Goal: Task Accomplishment & Management: Complete application form

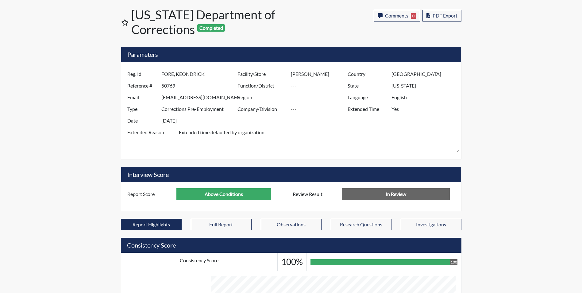
scroll to position [102, 255]
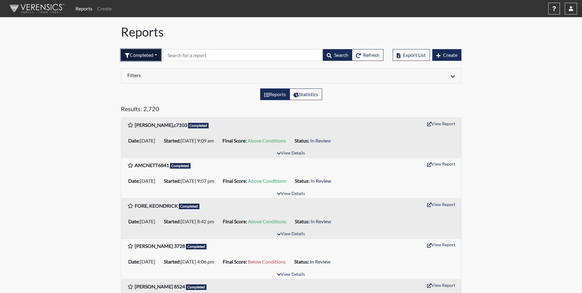
click at [150, 54] on button "Completed" at bounding box center [141, 55] width 40 height 12
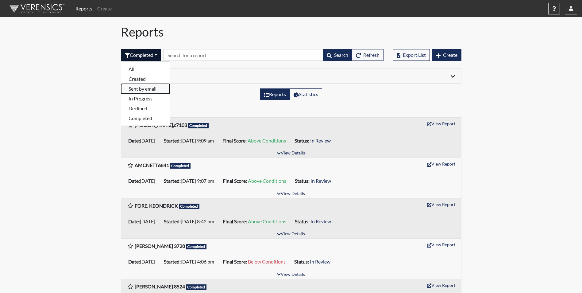
click at [141, 89] on button "Sent by email" at bounding box center [145, 89] width 48 height 10
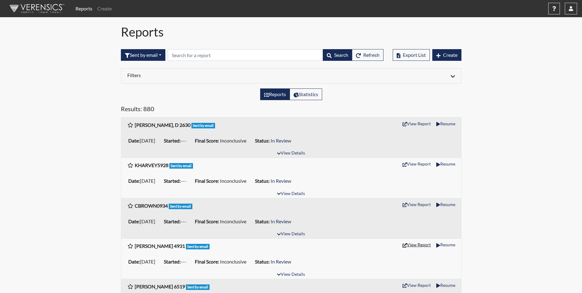
click at [419, 243] on button "View Report" at bounding box center [417, 245] width 34 height 10
click at [454, 53] on span "Create" at bounding box center [450, 55] width 14 height 6
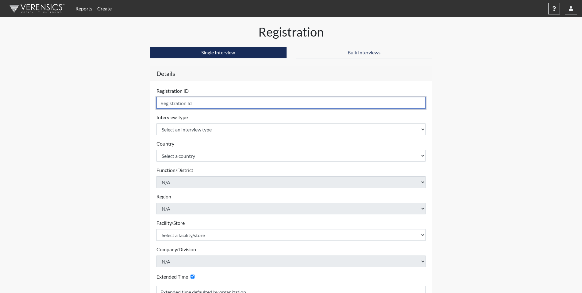
click at [196, 102] on input "text" at bounding box center [290, 103] width 269 height 12
type input "[PERSON_NAME] 4931"
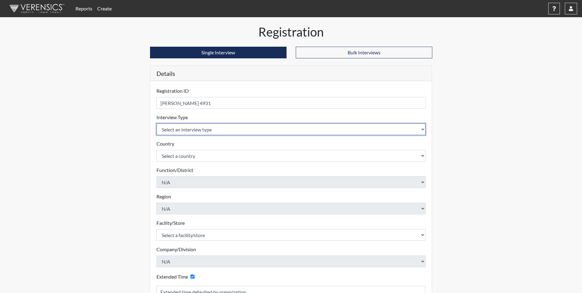
click at [217, 128] on select "Select an interview type Corrections Pre-Employment" at bounding box center [290, 129] width 269 height 12
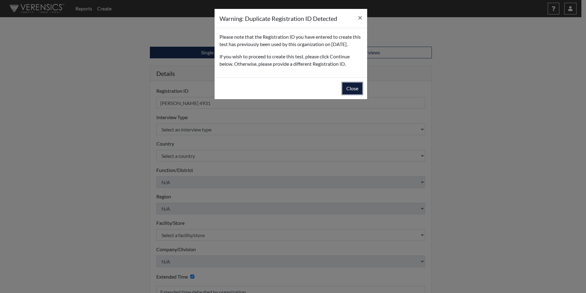
click at [355, 94] on button "Close" at bounding box center [353, 89] width 20 height 12
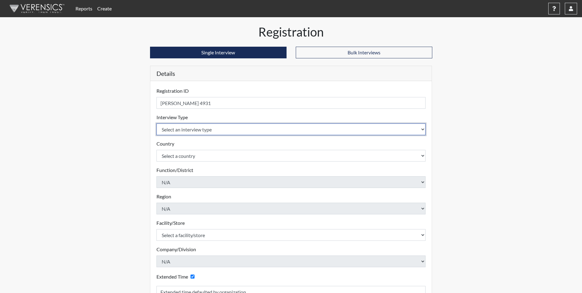
click at [196, 130] on select "Select an interview type Corrections Pre-Employment" at bounding box center [290, 129] width 269 height 12
select select "ff733e93-e1bf-11ea-9c9f-0eff0cf7eb8f"
click at [156, 123] on select "Select an interview type Corrections Pre-Employment" at bounding box center [290, 129] width 269 height 12
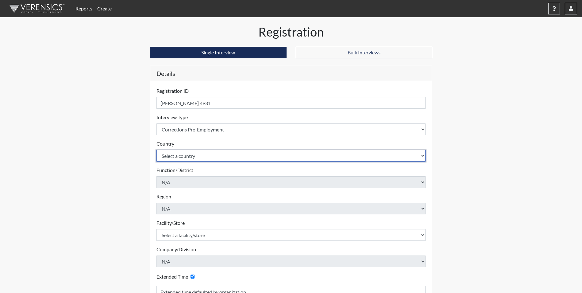
click at [201, 153] on select "Select a country [GEOGRAPHIC_DATA] [GEOGRAPHIC_DATA]" at bounding box center [290, 156] width 269 height 12
select select "united-states-of-[GEOGRAPHIC_DATA]"
click at [156, 150] on select "Select a country [GEOGRAPHIC_DATA] [GEOGRAPHIC_DATA]" at bounding box center [290, 156] width 269 height 12
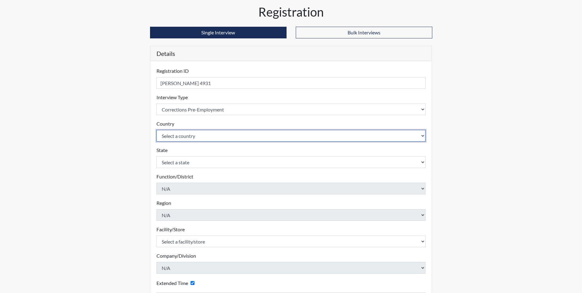
scroll to position [31, 0]
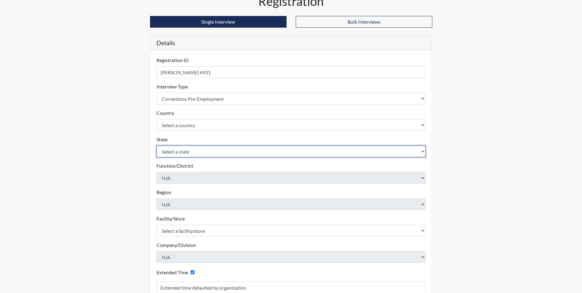
click at [188, 153] on select "Select a state [US_STATE] [US_STATE] [US_STATE] [US_STATE] [US_STATE] [US_STATE…" at bounding box center [290, 151] width 269 height 12
select select "SC"
click at [156, 145] on select "Select a state [US_STATE] [US_STATE] [US_STATE] [US_STATE] [US_STATE] [US_STATE…" at bounding box center [290, 151] width 269 height 12
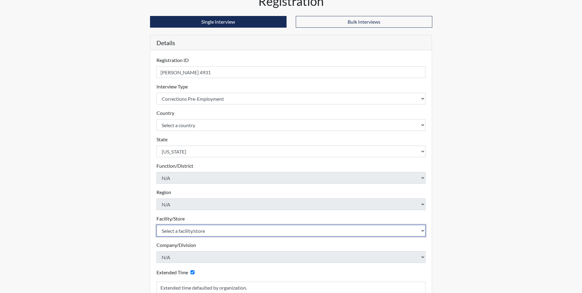
click at [194, 232] on select "Select a facility/store [GEOGRAPHIC_DATA] CI Broad River CI [PERSON_NAME] CI Di…" at bounding box center [290, 231] width 269 height 12
select select "61ab0ec9-3915-4257-bc03-7b4f61d7e4e7"
click at [156, 225] on select "Select a facility/store [GEOGRAPHIC_DATA] CI Broad River CI [PERSON_NAME] CI Di…" at bounding box center [290, 231] width 269 height 12
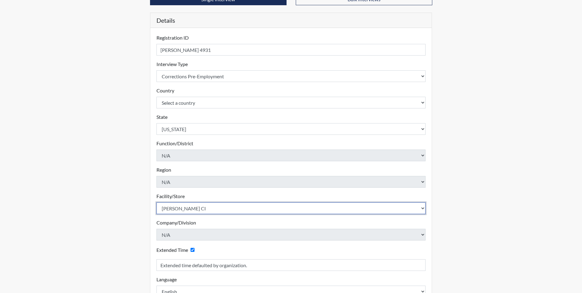
scroll to position [95, 0]
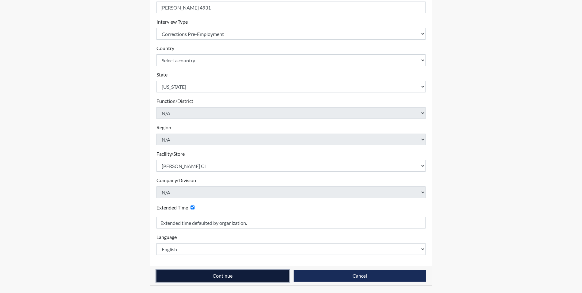
click at [240, 275] on button "Continue" at bounding box center [222, 276] width 132 height 12
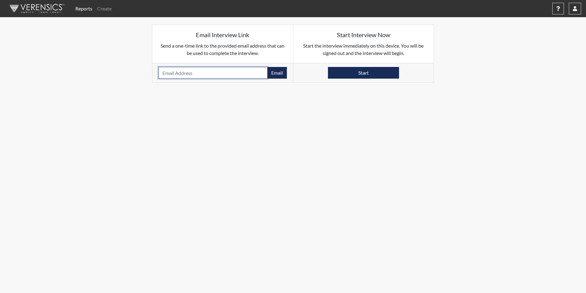
click at [170, 71] on input "email" at bounding box center [213, 73] width 109 height 12
type input "[EMAIL_ADDRESS][DOMAIN_NAME]"
click at [278, 75] on button "Email" at bounding box center [277, 73] width 20 height 12
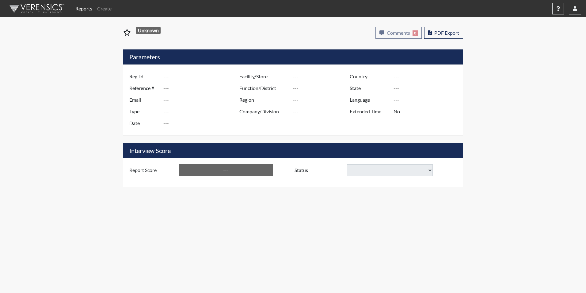
type input "[PERSON_NAME] 4931"
type input "50801"
type input "JAQUIRSHUGHES@HOTMAIL.COM"
type input "Corrections Pre-Employment"
type input "Aug 15, 2025"
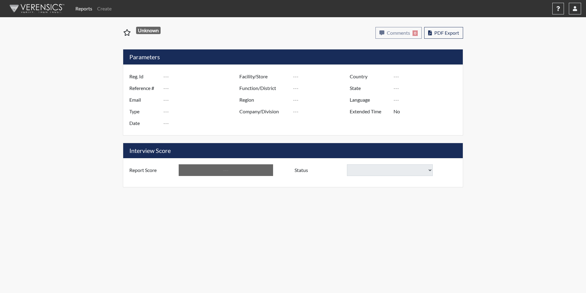
type input "Camille Graham CI"
type input "[GEOGRAPHIC_DATA]"
type input "[US_STATE]"
type input "English"
type input "Yes"
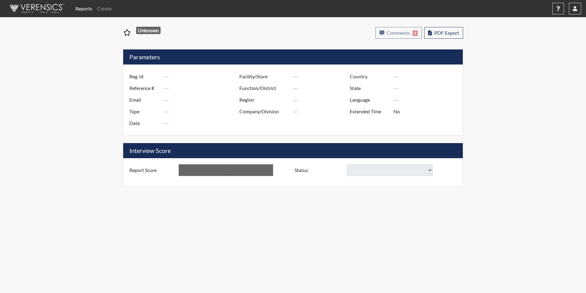
type input "Inconclusive"
